Goal: Task Accomplishment & Management: Manage account settings

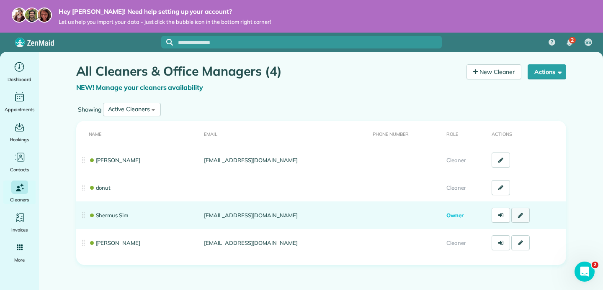
click at [518, 218] on icon at bounding box center [520, 216] width 5 height 6
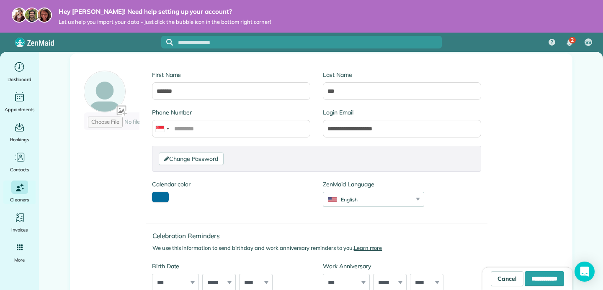
scroll to position [240, 0]
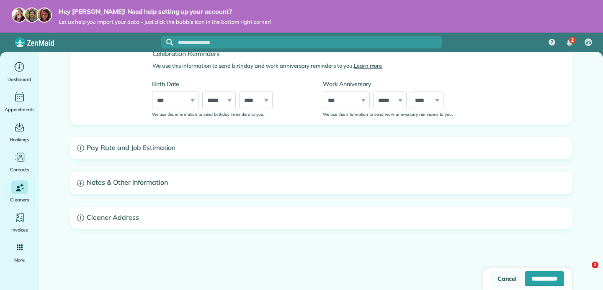
click at [492, 281] on link "Cancel" at bounding box center [507, 279] width 33 height 15
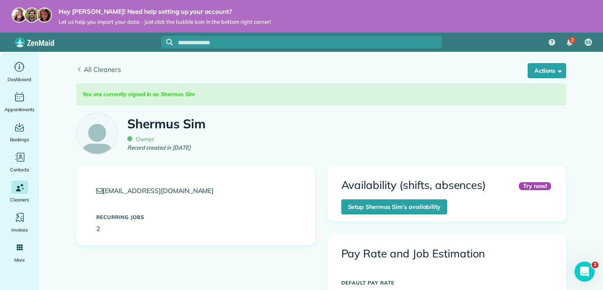
click at [104, 74] on span "All Cleaners" at bounding box center [325, 69] width 482 height 10
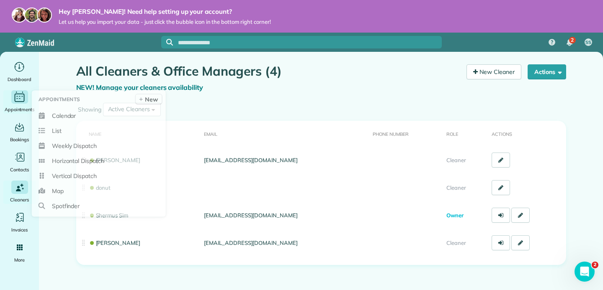
click at [19, 103] on icon "Main" at bounding box center [19, 97] width 13 height 12
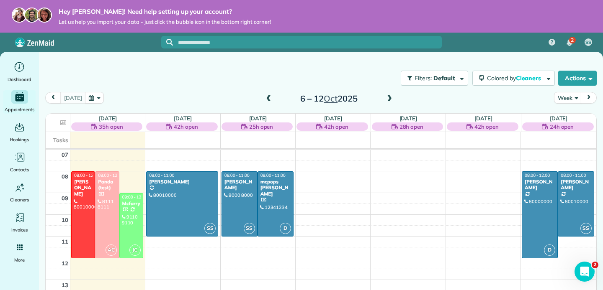
click at [507, 42] on div "2 SS" at bounding box center [301, 42] width 603 height 19
click at [136, 219] on div at bounding box center [131, 226] width 23 height 64
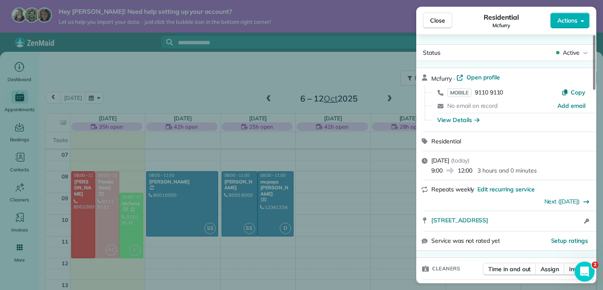
click at [377, 200] on div "Close Residential Mcfurry Actions Status Active Mcfurry · Open profile MOBILE 9…" at bounding box center [301, 145] width 603 height 290
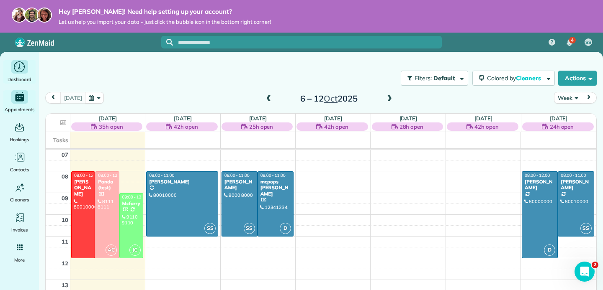
click at [28, 72] on div "Dashboard" at bounding box center [19, 71] width 33 height 23
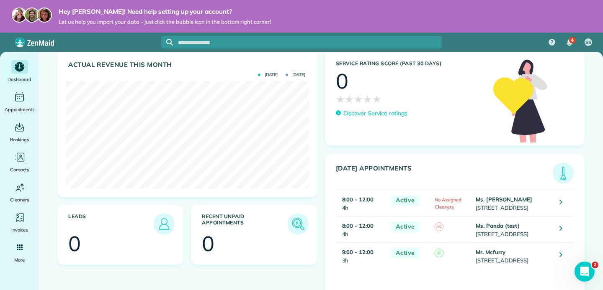
scroll to position [95, 0]
click at [521, 267] on td "Mr. [STREET_ADDRESS]" at bounding box center [513, 256] width 80 height 26
click at [562, 256] on icon at bounding box center [560, 255] width 3 height 8
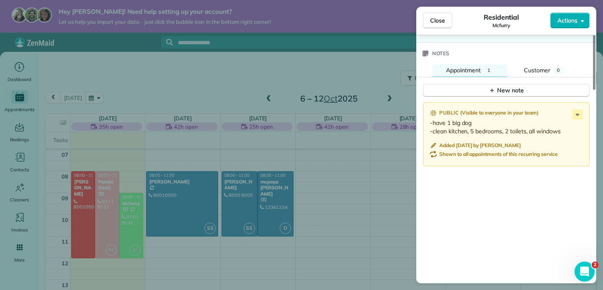
scroll to position [879, 0]
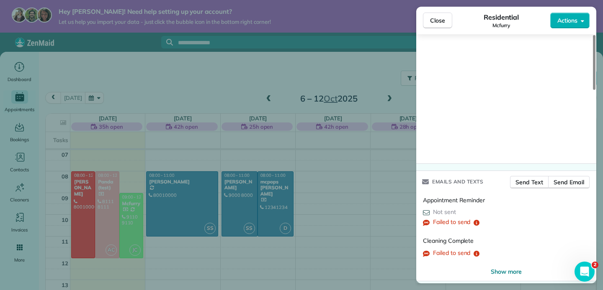
click at [357, 196] on div "Close Residential Mcfurry Actions Status Active Mcfurry · Open profile MOBILE 9…" at bounding box center [301, 145] width 603 height 290
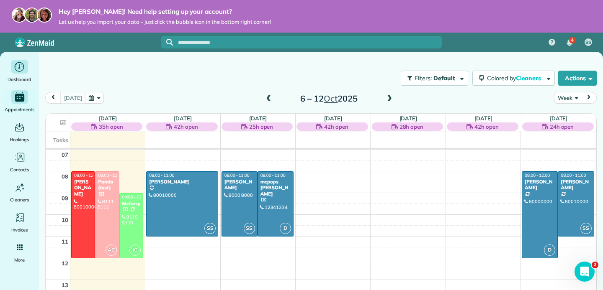
click at [24, 77] on span "Dashboard" at bounding box center [20, 79] width 24 height 8
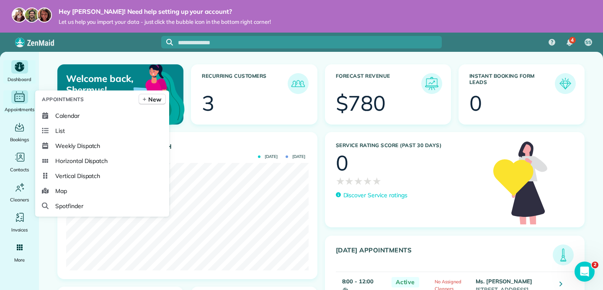
click at [18, 105] on div "Appointments" at bounding box center [19, 101] width 33 height 23
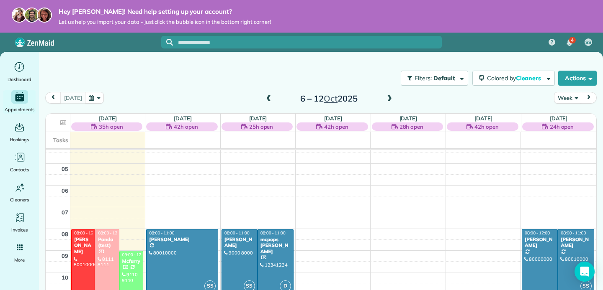
scroll to position [68, 0]
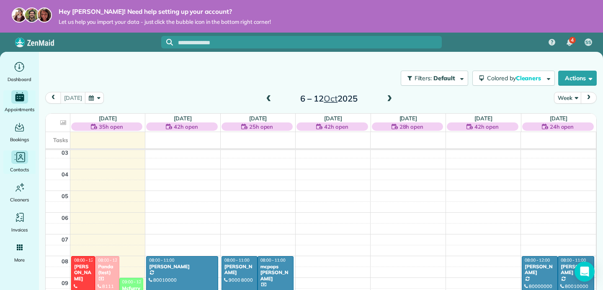
click at [21, 162] on icon "Main" at bounding box center [19, 158] width 13 height 13
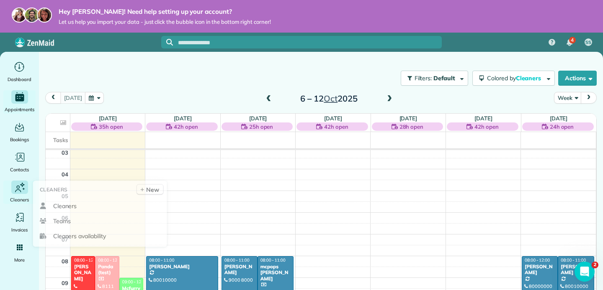
scroll to position [0, 0]
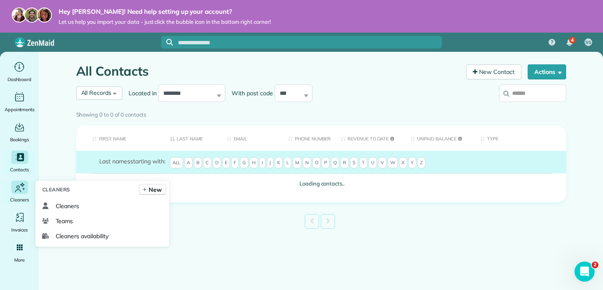
click at [26, 192] on div "Main" at bounding box center [19, 187] width 17 height 13
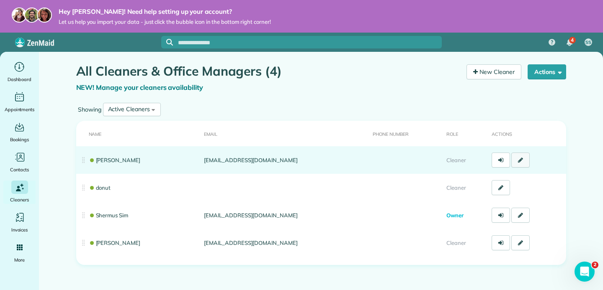
click at [517, 159] on link at bounding box center [520, 160] width 18 height 15
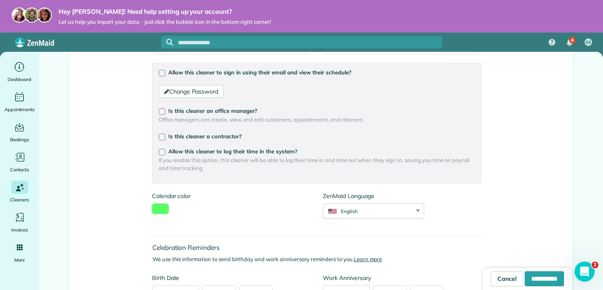
scroll to position [143, 0]
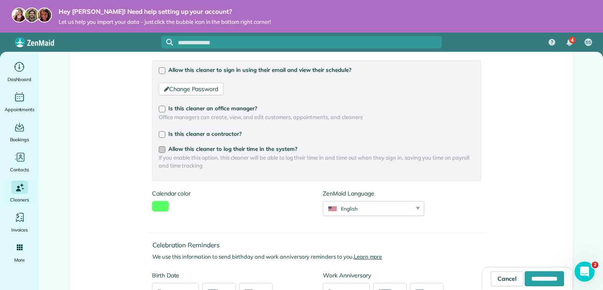
click at [164, 151] on div at bounding box center [162, 149] width 7 height 7
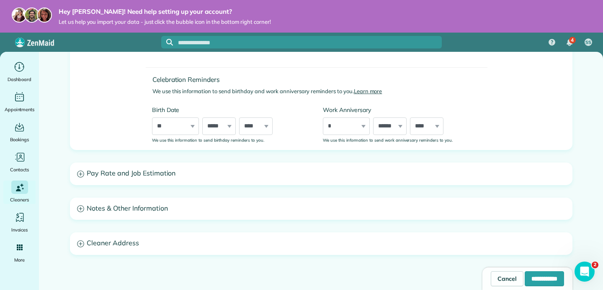
scroll to position [310, 0]
click at [537, 282] on input "**********" at bounding box center [543, 279] width 39 height 15
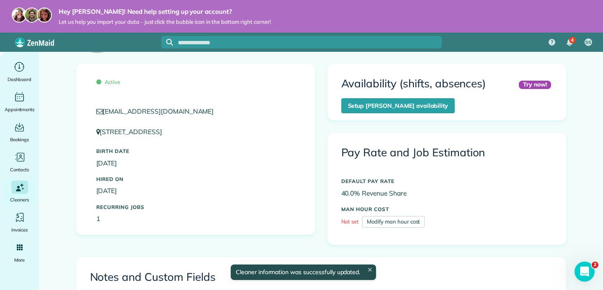
scroll to position [75, 0]
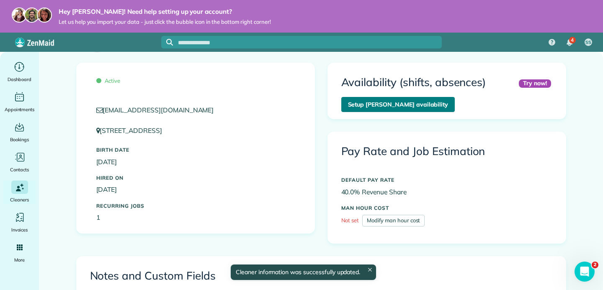
click at [394, 108] on link "Setup [PERSON_NAME] availability" at bounding box center [398, 104] width 114 height 15
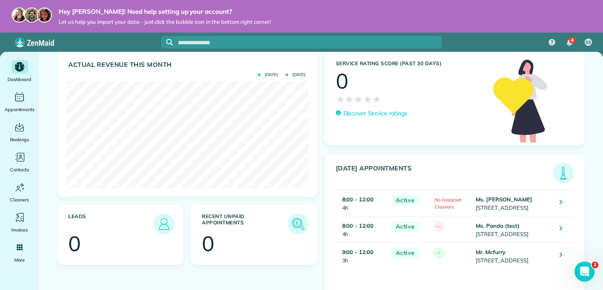
scroll to position [95, 0]
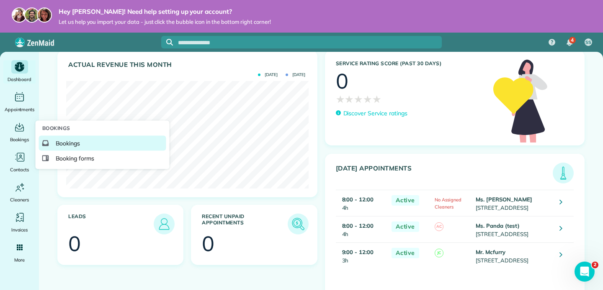
click at [57, 139] on span "Bookings" at bounding box center [68, 143] width 25 height 8
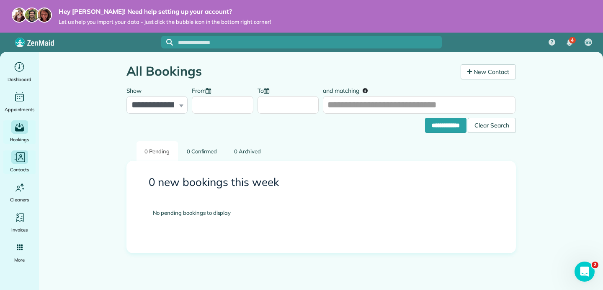
click at [15, 163] on icon "Main" at bounding box center [19, 158] width 13 height 13
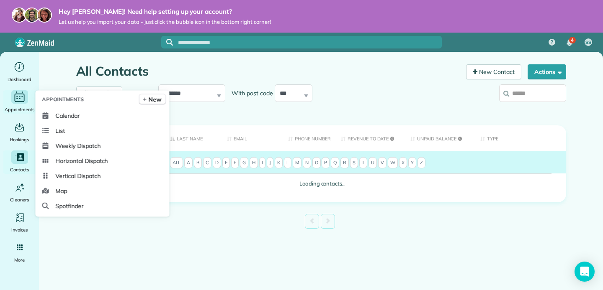
click at [13, 105] on span "Appointments" at bounding box center [20, 109] width 30 height 8
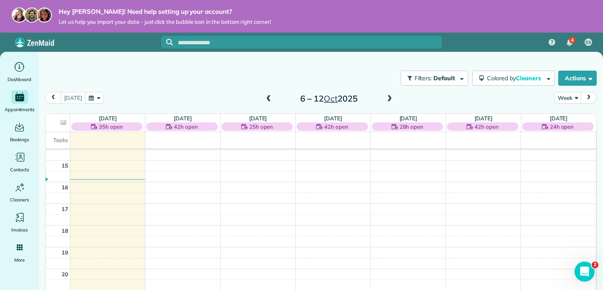
scroll to position [317, 0]
click at [109, 237] on div "00 01 02 03 04 05 06 07 08 09 10 11 12 13 14 15 16 17 18 19 20 21 22 23 18:30 -…" at bounding box center [321, 94] width 550 height 522
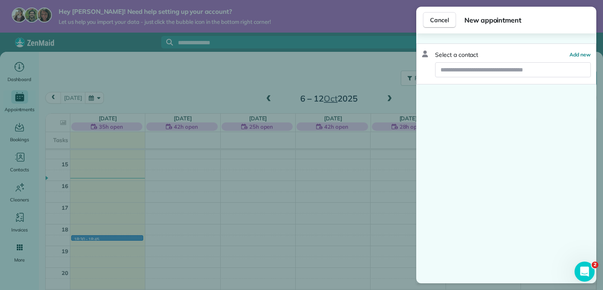
click at [105, 231] on div "Cancel New appointment Select a contact Add new" at bounding box center [301, 145] width 603 height 290
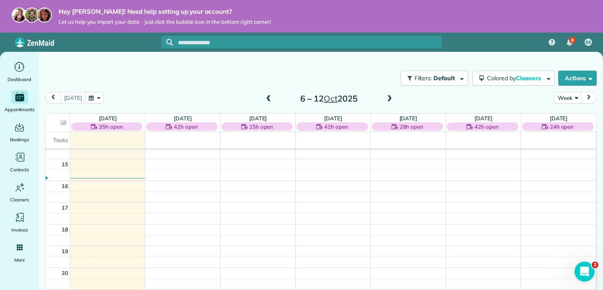
click at [100, 230] on div "00 01 02 03 04 05 06 07 08 09 10 11 12 13 14 15 16 17 18 19 20 21 22 23 08:00 -…" at bounding box center [321, 94] width 550 height 522
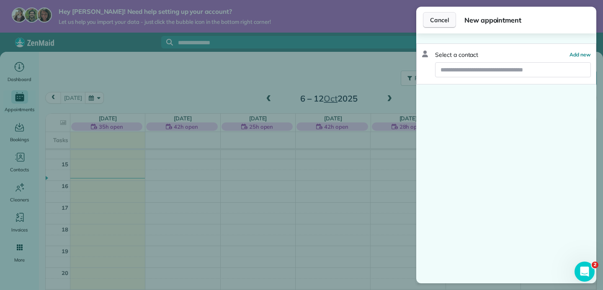
click at [439, 20] on span "Cancel" at bounding box center [439, 20] width 19 height 8
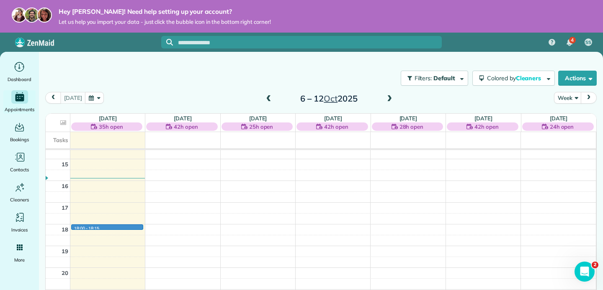
click at [123, 225] on div "00 01 02 03 04 05 06 07 08 09 10 11 12 13 14 15 16 17 18 19 20 21 22 23 18:00 -…" at bounding box center [321, 94] width 550 height 522
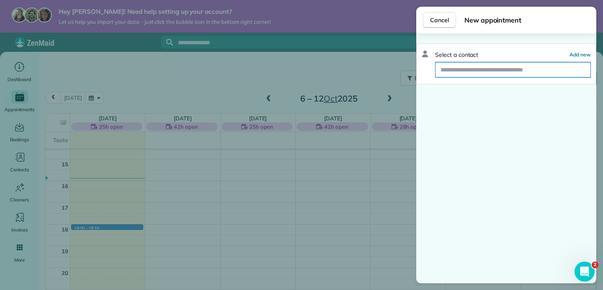
click at [526, 67] on input "text" at bounding box center [512, 69] width 155 height 15
type input "****"
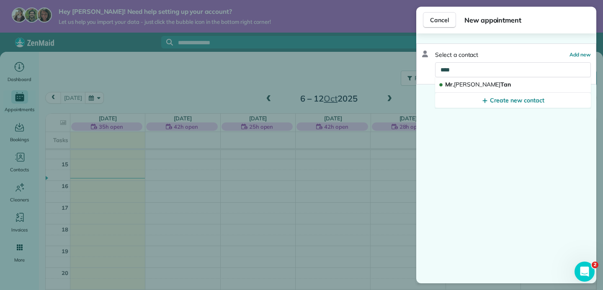
click at [508, 85] on button "Mr. John Tan" at bounding box center [513, 84] width 156 height 15
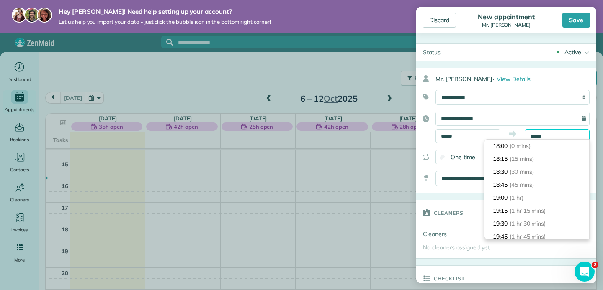
click at [553, 133] on input "*****" at bounding box center [556, 136] width 65 height 14
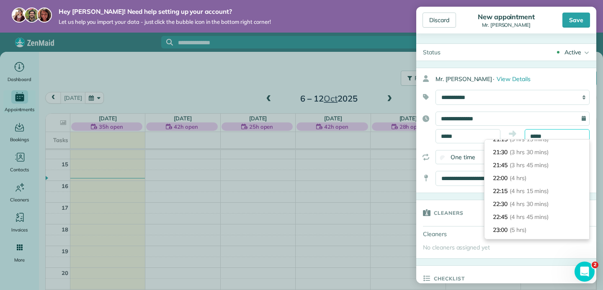
scroll to position [186, 0]
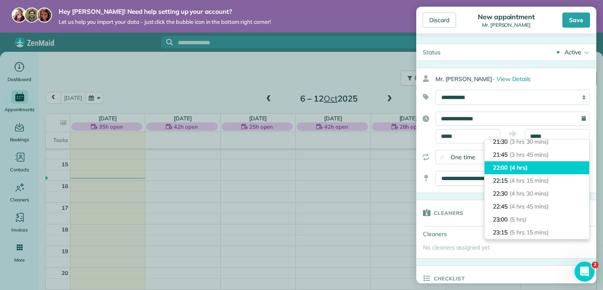
type input "*****"
click at [520, 167] on span "(4 hrs)" at bounding box center [518, 168] width 18 height 8
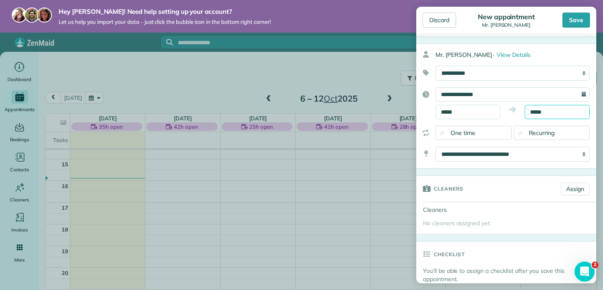
scroll to position [30, 0]
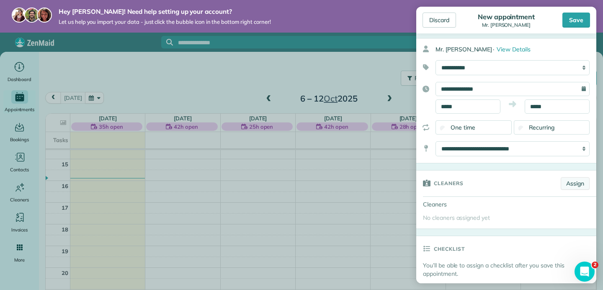
click at [577, 186] on link "Assign" at bounding box center [574, 183] width 29 height 13
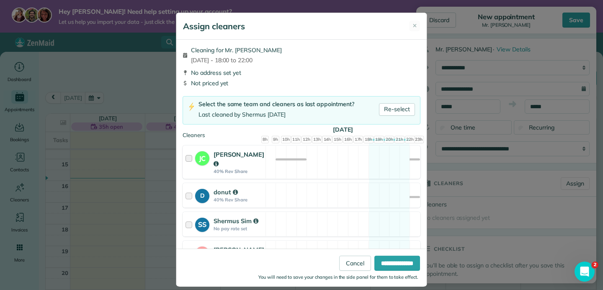
click at [187, 159] on div at bounding box center [190, 162] width 10 height 24
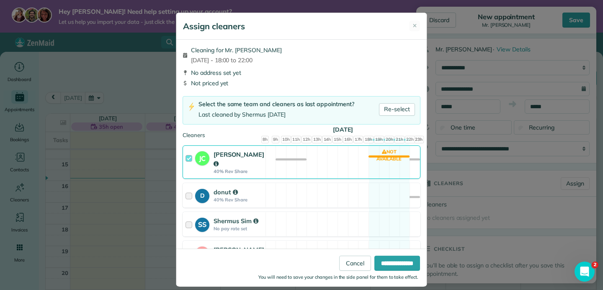
click at [187, 159] on div at bounding box center [190, 162] width 10 height 24
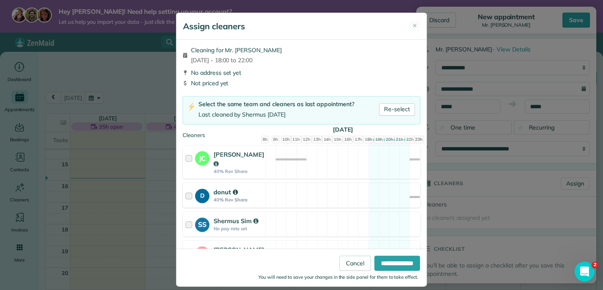
click at [191, 195] on div at bounding box center [190, 195] width 10 height 15
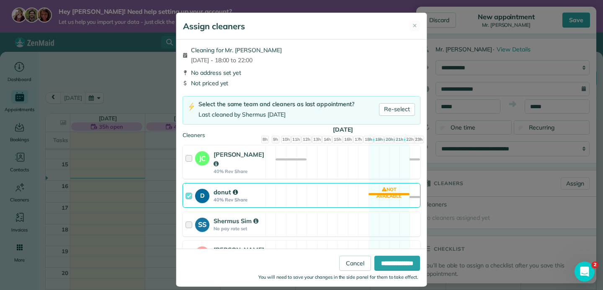
click at [191, 195] on div at bounding box center [190, 195] width 10 height 15
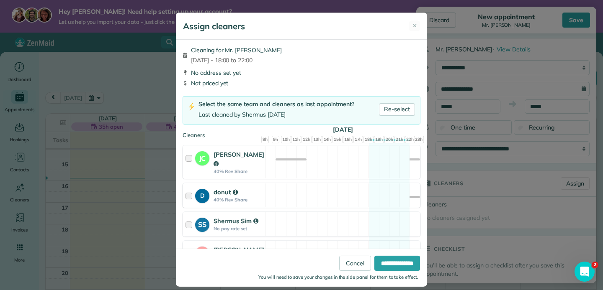
scroll to position [18, 0]
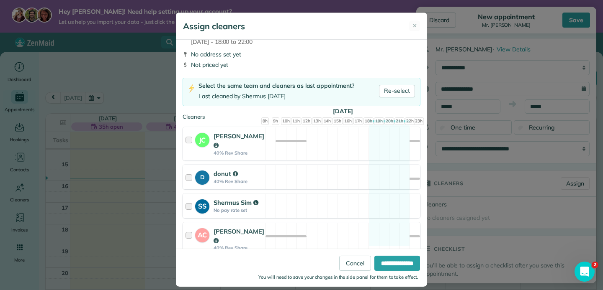
click at [186, 207] on div at bounding box center [190, 205] width 10 height 15
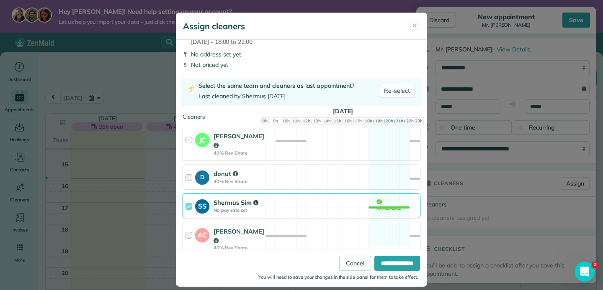
click at [188, 207] on div at bounding box center [190, 205] width 10 height 15
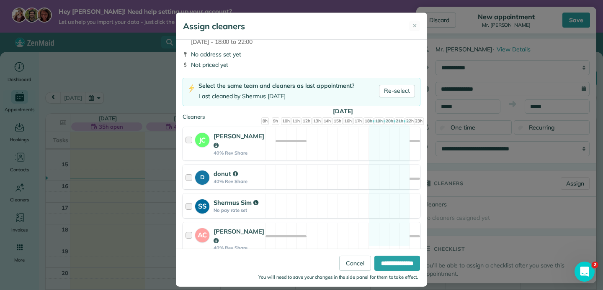
click at [188, 207] on div at bounding box center [190, 205] width 10 height 15
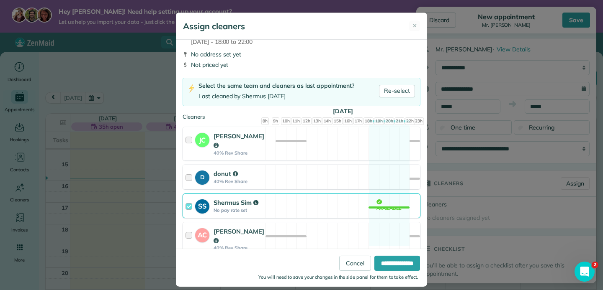
click at [188, 207] on div at bounding box center [190, 205] width 10 height 15
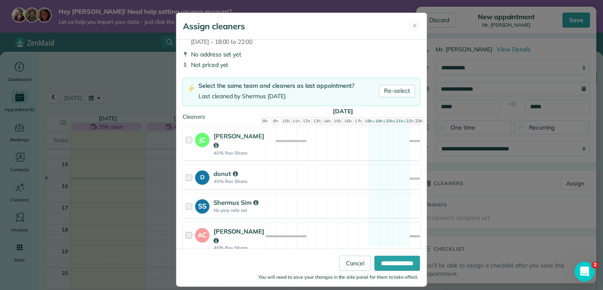
click at [188, 239] on div at bounding box center [190, 239] width 10 height 24
click at [348, 264] on link "Cancel" at bounding box center [355, 263] width 32 height 15
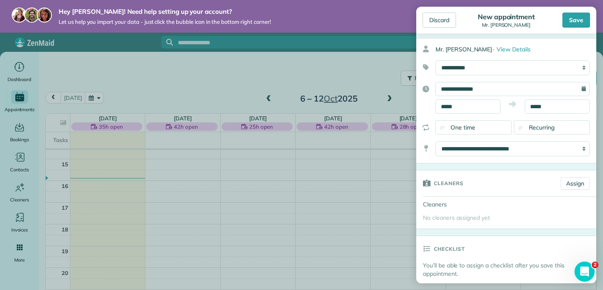
scroll to position [0, 0]
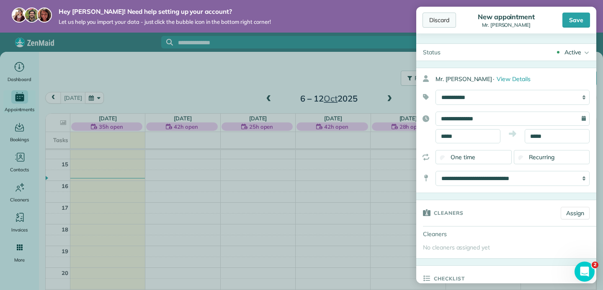
click at [438, 21] on div "Discard" at bounding box center [438, 20] width 33 height 15
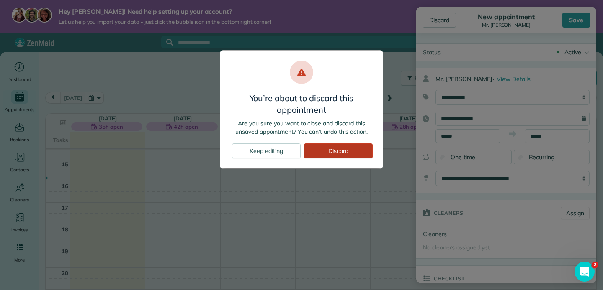
click at [344, 146] on div "Discard" at bounding box center [338, 151] width 69 height 15
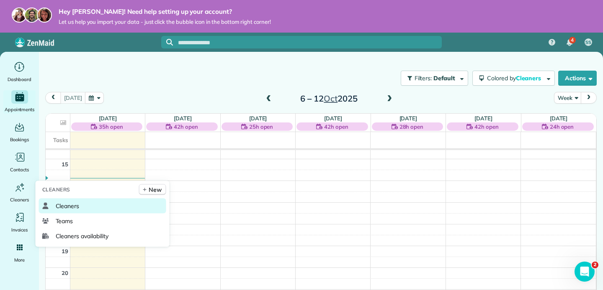
click at [77, 210] on span "Cleaners" at bounding box center [68, 206] width 24 height 8
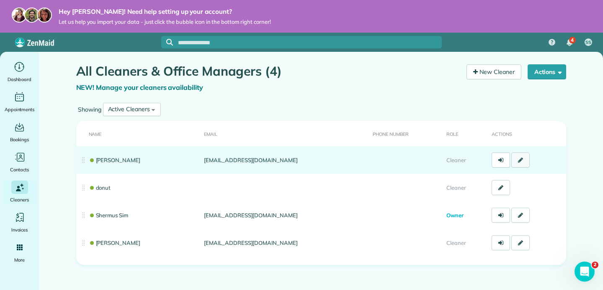
click at [522, 162] on icon at bounding box center [520, 160] width 5 height 6
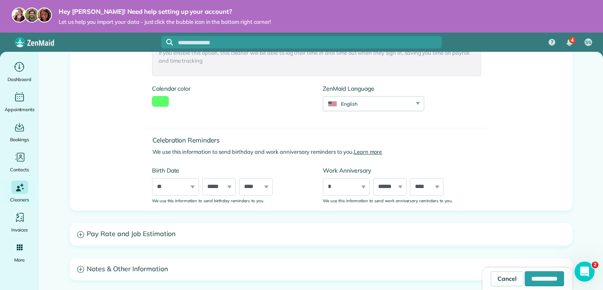
scroll to position [335, 0]
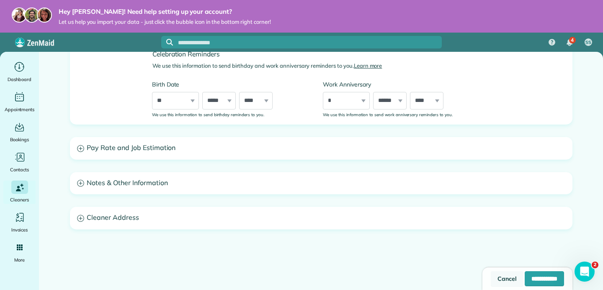
click at [497, 278] on link "Cancel" at bounding box center [507, 279] width 33 height 15
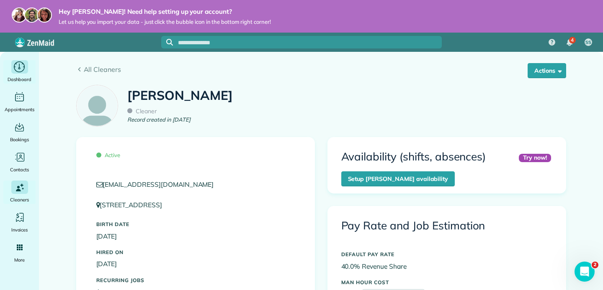
click at [17, 70] on icon "Main" at bounding box center [19, 67] width 13 height 13
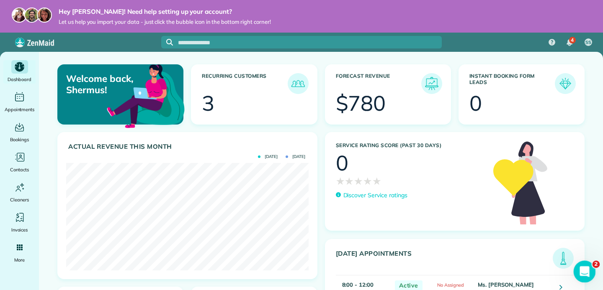
click at [588, 277] on div "Open Intercom Messenger" at bounding box center [583, 271] width 28 height 28
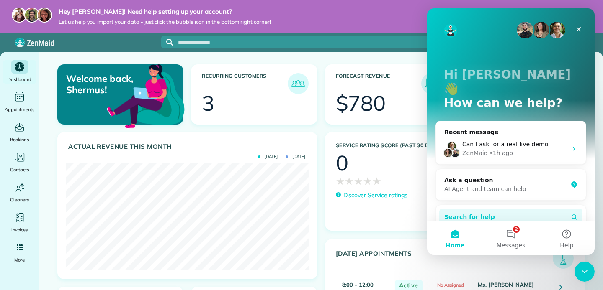
click at [481, 213] on span "Search for help" at bounding box center [469, 217] width 51 height 9
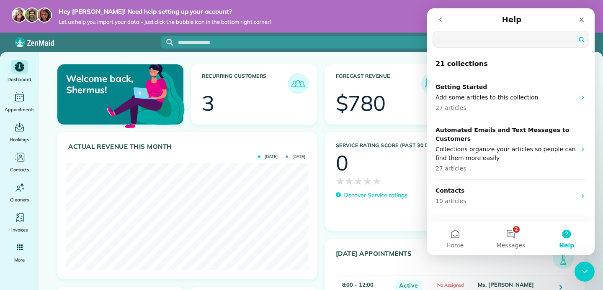
type input "*"
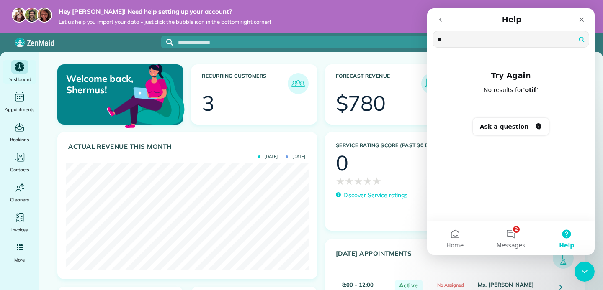
type input "*"
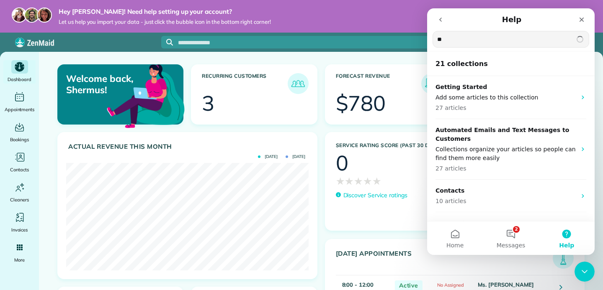
type input "*"
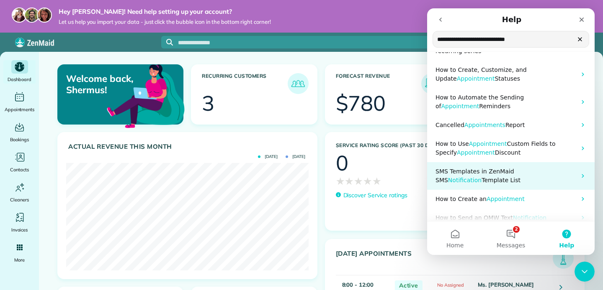
scroll to position [77, 0]
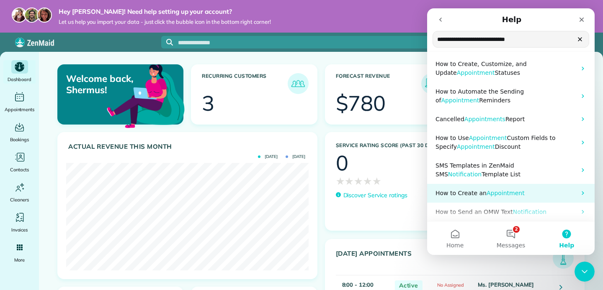
type input "**********"
click at [506, 193] on span "Appointment" at bounding box center [505, 193] width 38 height 7
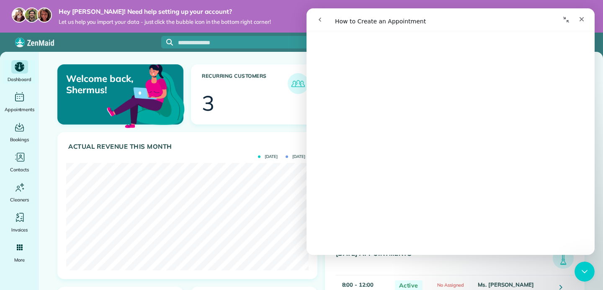
scroll to position [2009, 0]
click at [580, 20] on icon "Close" at bounding box center [581, 19] width 5 height 5
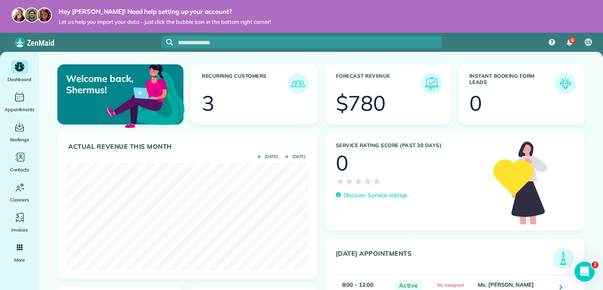
scroll to position [0, 0]
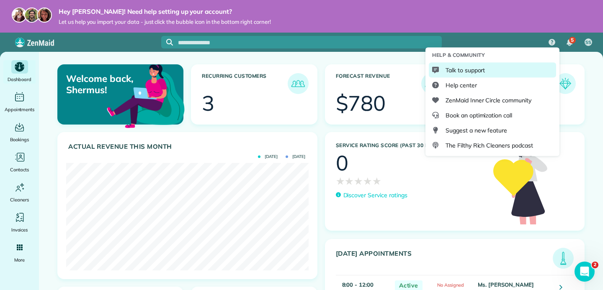
click at [517, 70] on div "Talk to support" at bounding box center [492, 70] width 127 height 15
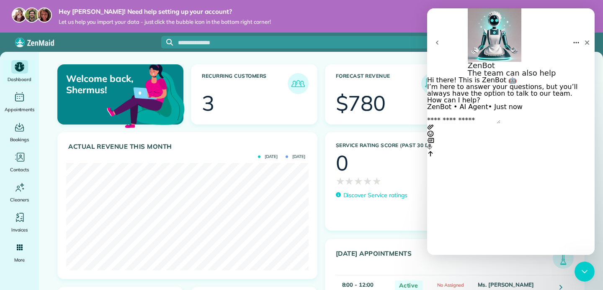
click at [438, 41] on icon "go back" at bounding box center [437, 43] width 3 height 4
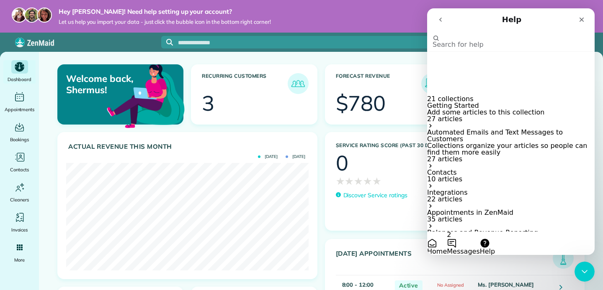
click at [479, 248] on span "Messages" at bounding box center [463, 252] width 33 height 8
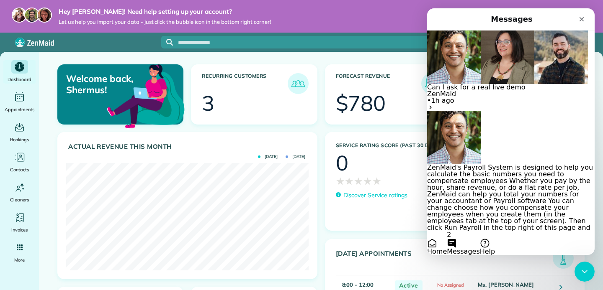
click at [476, 255] on button "Ask a question" at bounding box center [451, 261] width 49 height 13
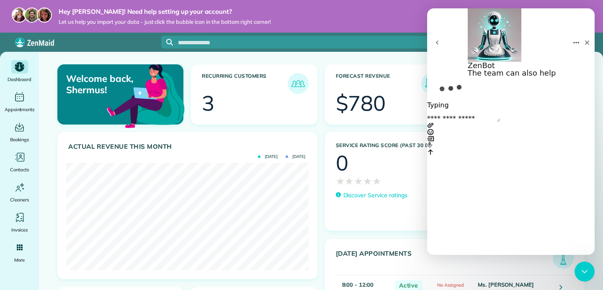
click at [442, 33] on button "go back" at bounding box center [437, 43] width 20 height 20
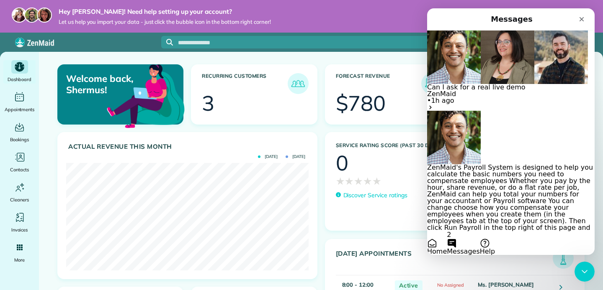
click at [524, 91] on div "ZenMaid • 1h ago" at bounding box center [510, 97] width 167 height 13
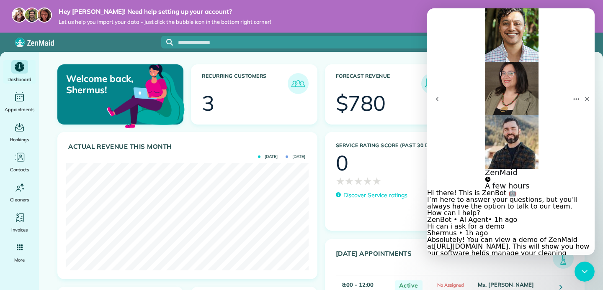
scroll to position [173, 0]
click at [321, 15] on div "Hey Shermus! Need help setting up your account? Let us help you import your dat…" at bounding box center [301, 16] width 603 height 33
click at [439, 96] on icon "go back" at bounding box center [437, 99] width 7 height 7
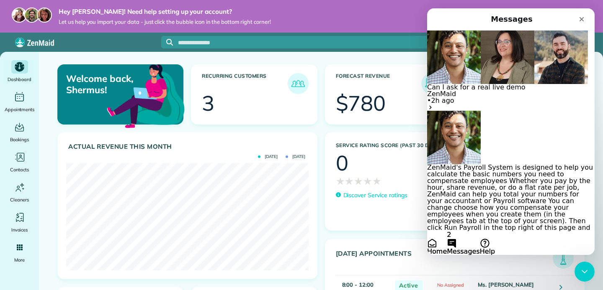
scroll to position [0, 0]
click at [447, 248] on span "Home" at bounding box center [437, 252] width 20 height 8
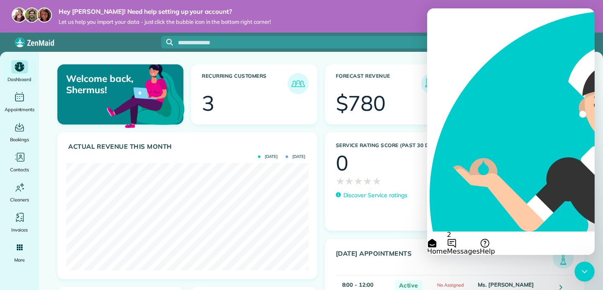
click at [329, 13] on div "Hey Shermus! Need help setting up your account? Let us help you import your dat…" at bounding box center [301, 16] width 603 height 33
click at [341, 8] on div "Hey Shermus! Need help setting up your account? Let us help you import your dat…" at bounding box center [301, 16] width 603 height 33
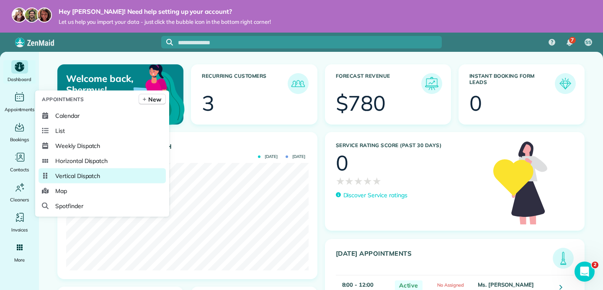
click at [71, 177] on span "Vertical Dispatch" at bounding box center [77, 176] width 45 height 8
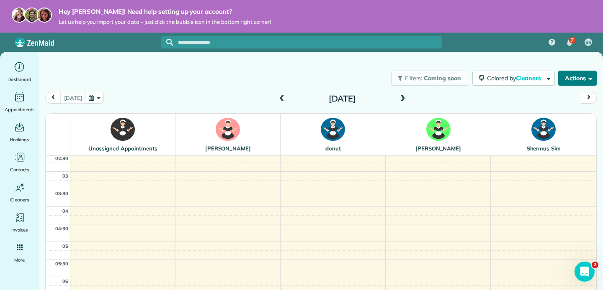
click at [576, 82] on button "Actions" at bounding box center [577, 78] width 39 height 15
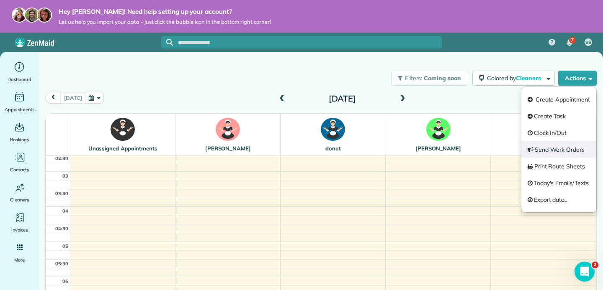
click at [551, 148] on link "Send Work Orders" at bounding box center [558, 149] width 75 height 17
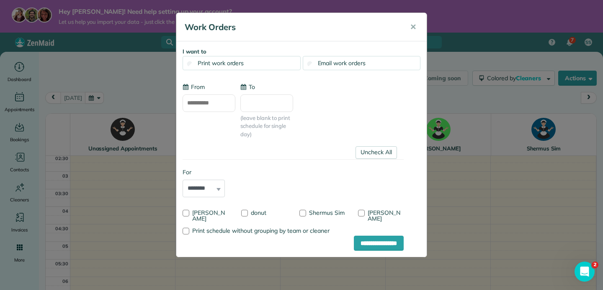
type input "**********"
click at [415, 28] on span "✕" at bounding box center [413, 27] width 6 height 10
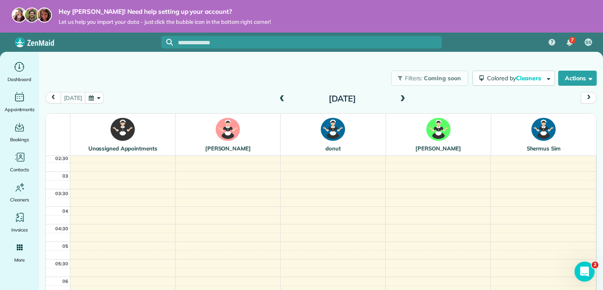
click at [226, 44] on input "text" at bounding box center [310, 43] width 264 height 6
click at [588, 267] on div "Open Intercom Messenger" at bounding box center [583, 271] width 28 height 28
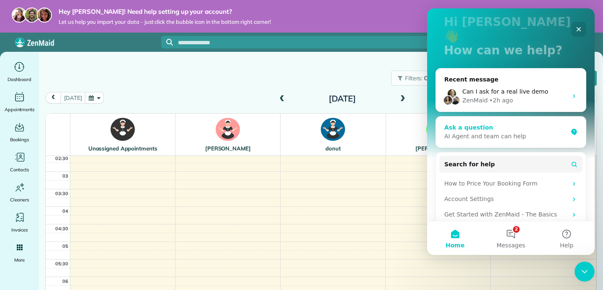
scroll to position [63, 0]
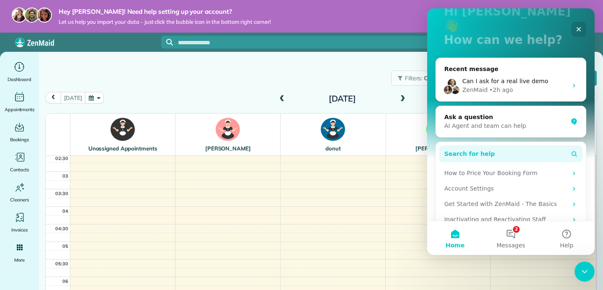
click at [514, 146] on button "Search for help" at bounding box center [510, 154] width 143 height 17
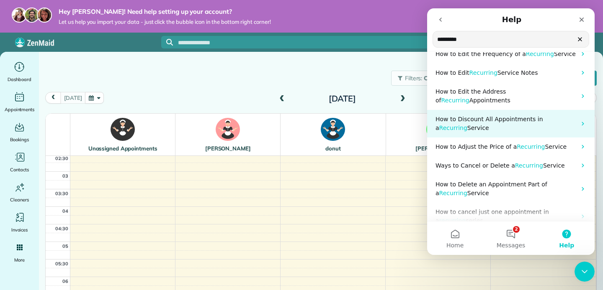
scroll to position [0, 0]
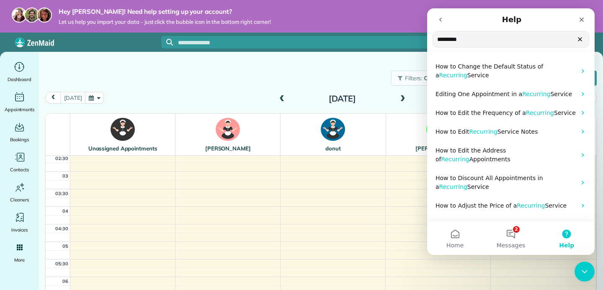
click at [465, 38] on input "*********" at bounding box center [511, 39] width 156 height 16
type input "**********"
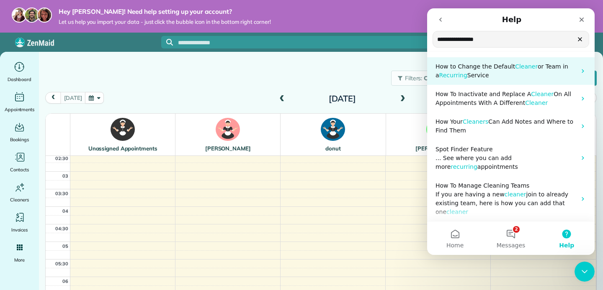
click at [546, 73] on p "How to Change the Default Cleaner or Team in a Recurring Service" at bounding box center [505, 71] width 141 height 18
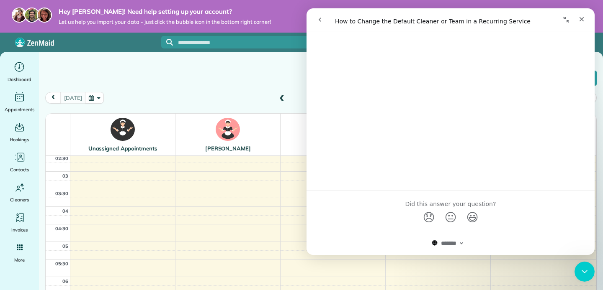
scroll to position [2216, 0]
click at [582, 20] on icon "Close" at bounding box center [581, 19] width 5 height 5
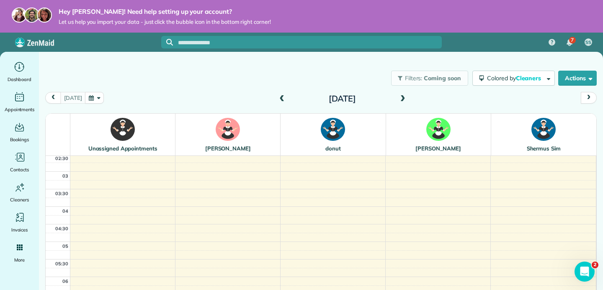
scroll to position [0, 0]
click at [335, 56] on div "Filters: Coming soon Colored by Cleaners Color by Cleaner Color by Team Color b…" at bounding box center [321, 175] width 564 height 247
click at [414, 73] on span "Filters: Coming soon" at bounding box center [429, 78] width 77 height 15
click at [409, 78] on span "Filters:" at bounding box center [414, 79] width 18 height 8
click at [22, 69] on icon "Main" at bounding box center [19, 67] width 13 height 13
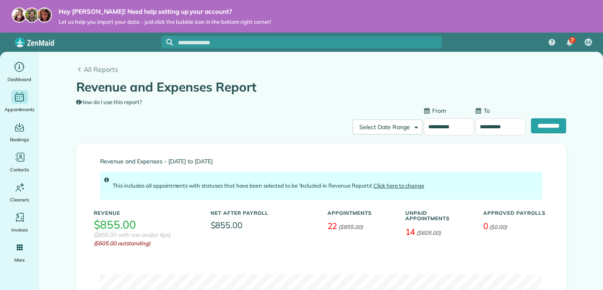
type input "**********"
click at [26, 65] on div "Main" at bounding box center [19, 66] width 17 height 13
